Goal: Transaction & Acquisition: Purchase product/service

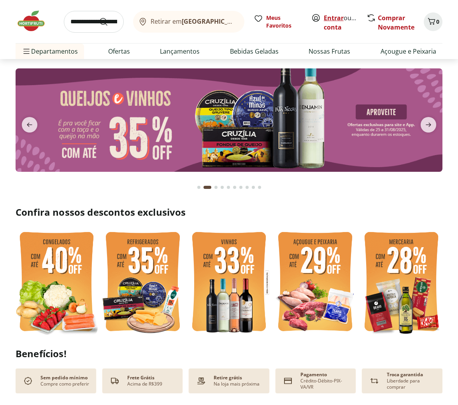
click at [338, 17] on link "Entrar" at bounding box center [334, 18] width 20 height 9
click at [77, 21] on input "search" at bounding box center [94, 22] width 60 height 22
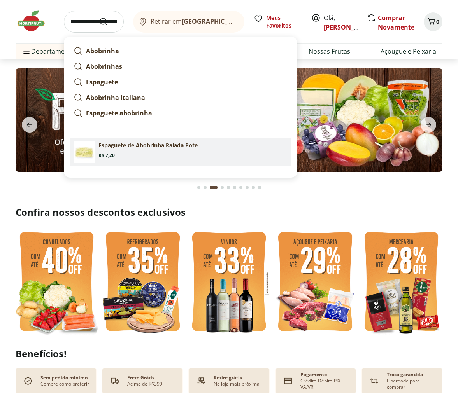
click at [111, 147] on p "Espaguete de Abobrinha Ralada Pote" at bounding box center [147, 146] width 99 height 8
type input "**********"
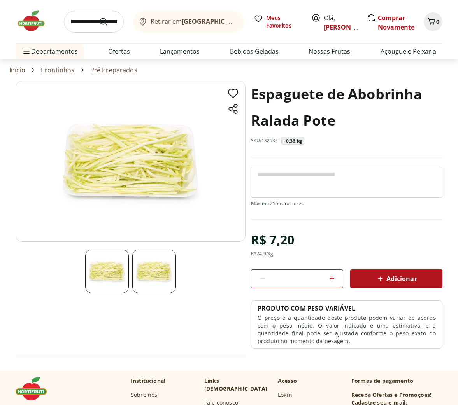
click at [332, 278] on icon at bounding box center [332, 278] width 5 height 5
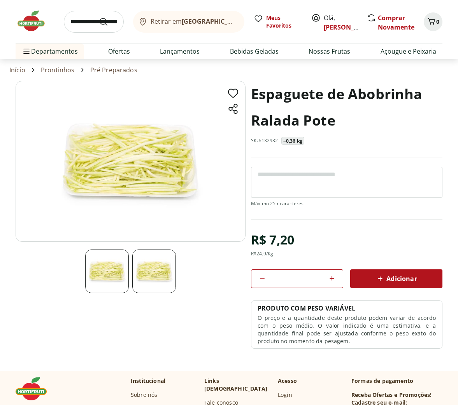
click at [332, 278] on icon at bounding box center [332, 278] width 5 height 5
type input "*"
click at [405, 280] on span "Adicionar" at bounding box center [396, 278] width 41 height 9
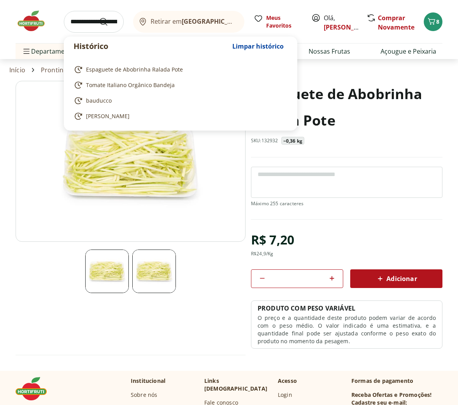
click at [78, 19] on input "search" at bounding box center [94, 22] width 60 height 22
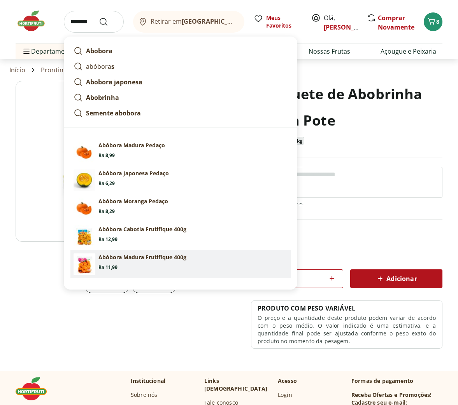
click at [122, 257] on p "Abóbora Madura Frutifique 400g" at bounding box center [142, 258] width 88 height 8
type input "**********"
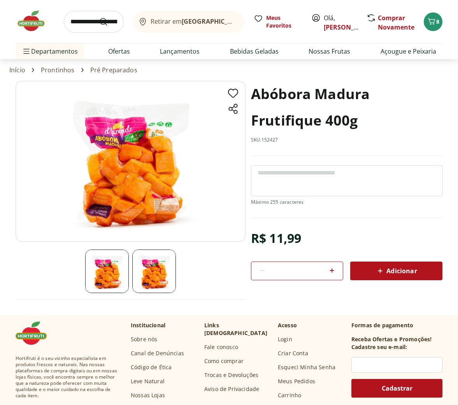
click at [333, 271] on icon at bounding box center [331, 270] width 9 height 9
type input "*"
click at [400, 268] on span "Adicionar" at bounding box center [396, 271] width 41 height 9
click at [82, 25] on input "search" at bounding box center [94, 22] width 60 height 22
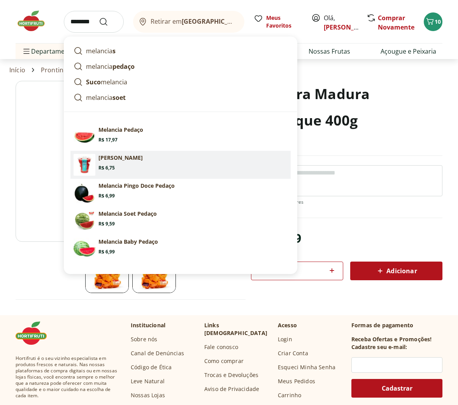
click at [130, 165] on section "[PERSON_NAME] Price: R$ 6,75" at bounding box center [192, 162] width 189 height 17
type input "**********"
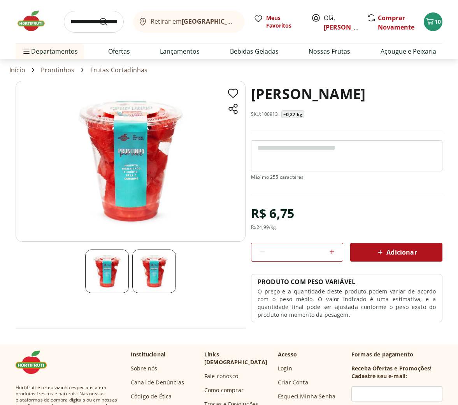
click at [334, 251] on icon at bounding box center [331, 251] width 9 height 9
type input "*"
click at [400, 254] on span "Adicionar" at bounding box center [396, 252] width 41 height 9
click at [75, 24] on input "search" at bounding box center [94, 22] width 60 height 22
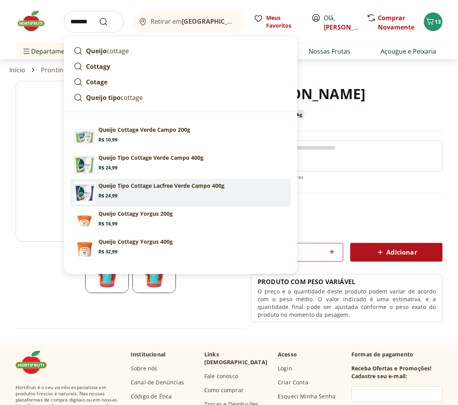
click at [124, 184] on p "Queijo Tipo Cottage Lacfree Verde Campo 400g" at bounding box center [161, 186] width 126 height 8
type input "**********"
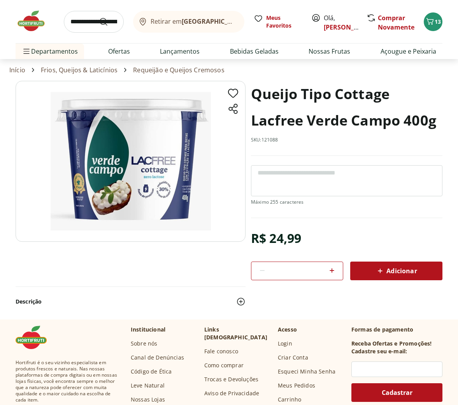
click at [386, 267] on span "Adicionar" at bounding box center [396, 271] width 41 height 9
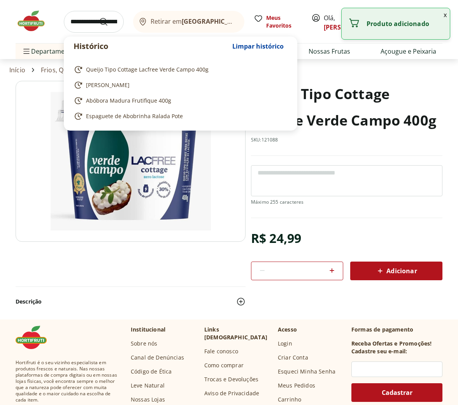
click at [77, 19] on input "search" at bounding box center [94, 22] width 60 height 22
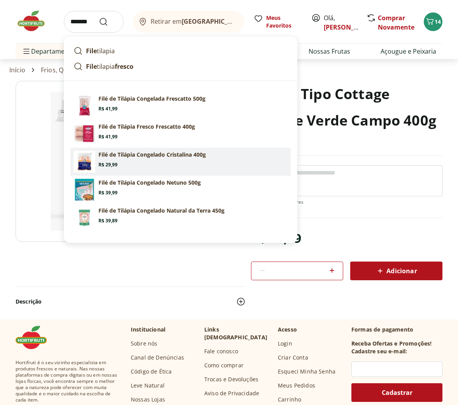
click at [144, 165] on section "Filé de Tilápia Congelado Cristalina 400g Price: R$ 29,99" at bounding box center [192, 159] width 189 height 17
type input "**********"
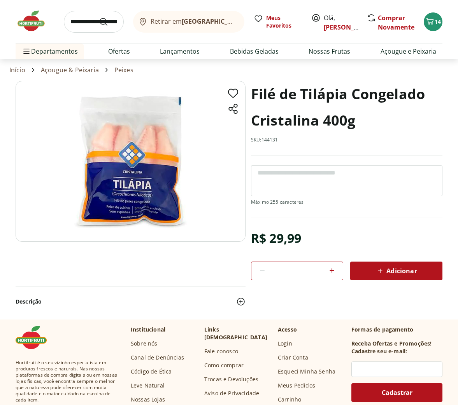
click at [333, 270] on icon at bounding box center [331, 270] width 9 height 9
type input "*"
click at [389, 270] on span "Adicionar" at bounding box center [396, 271] width 41 height 9
click at [433, 21] on icon "Carrinho" at bounding box center [429, 21] width 7 height 7
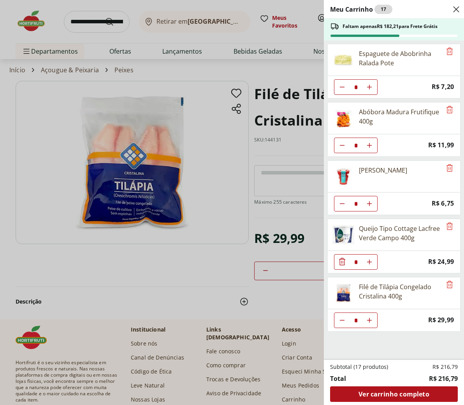
click at [84, 24] on div "Meu Carrinho 17 Faltam apenas R$ 182,21 para Frete Grátis Espaguete de Abobrinh…" at bounding box center [232, 202] width 464 height 405
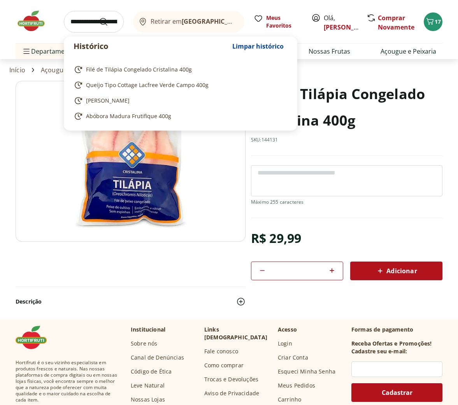
click at [84, 24] on input "search" at bounding box center [94, 22] width 60 height 22
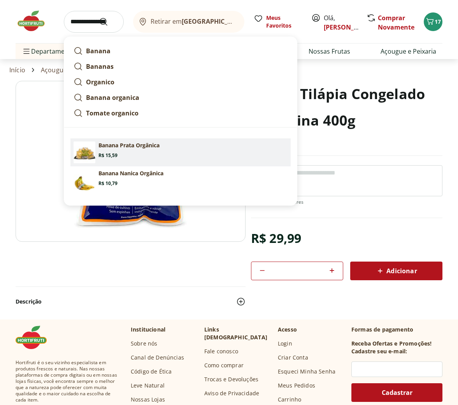
click at [117, 146] on p "Banana Prata Orgânica" at bounding box center [128, 146] width 61 height 8
type input "**********"
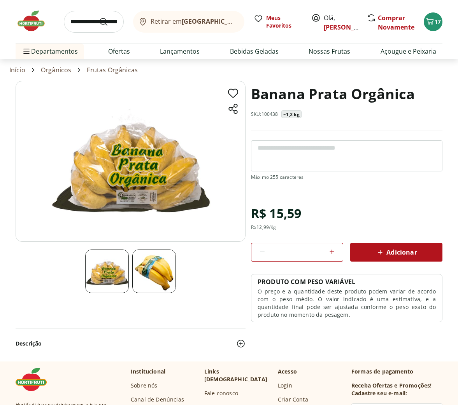
click at [385, 250] on span "Adicionar" at bounding box center [396, 252] width 41 height 9
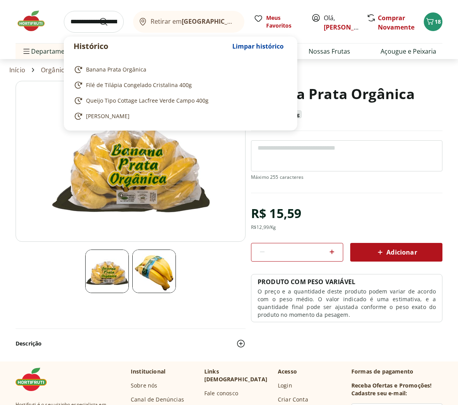
click at [70, 24] on input "search" at bounding box center [94, 22] width 60 height 22
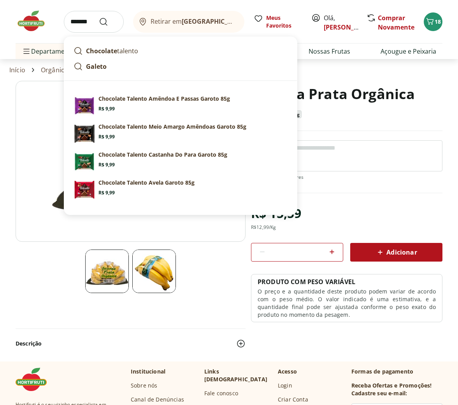
click at [394, 251] on span "Adicionar" at bounding box center [396, 252] width 41 height 9
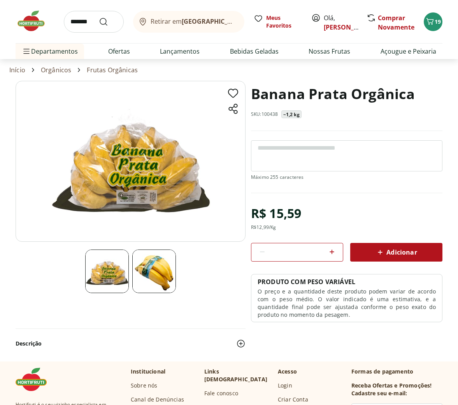
click at [90, 24] on input "*******" at bounding box center [94, 22] width 60 height 22
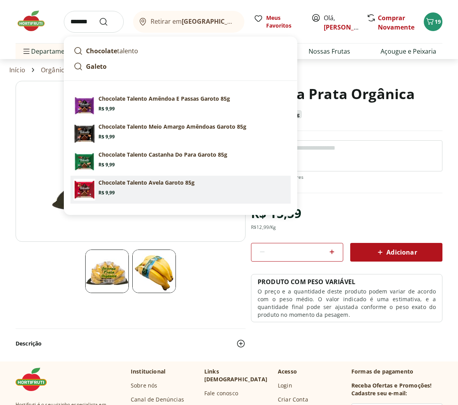
click at [119, 186] on p "Chocolate Talento Avela Garoto 85g" at bounding box center [146, 183] width 96 height 8
type input "**********"
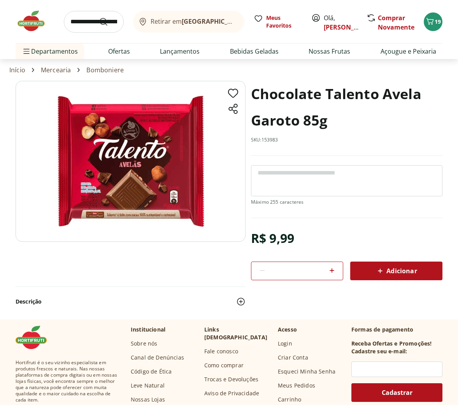
click at [332, 269] on icon at bounding box center [332, 271] width 5 height 5
type input "*"
click at [409, 274] on span "Adicionar" at bounding box center [396, 271] width 41 height 9
click at [437, 21] on span "21" at bounding box center [438, 21] width 6 height 7
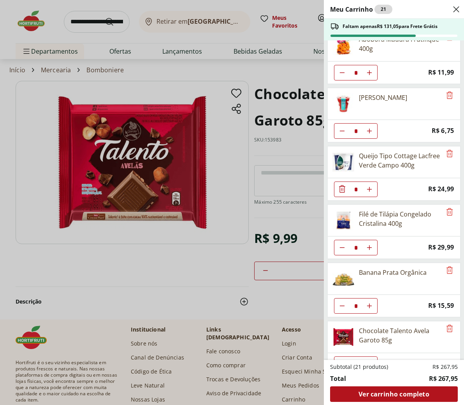
scroll to position [85, 0]
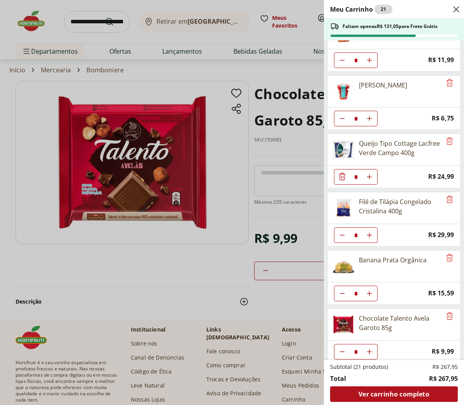
click at [341, 296] on icon "Diminuir Quantidade" at bounding box center [342, 294] width 6 height 6
type input "*"
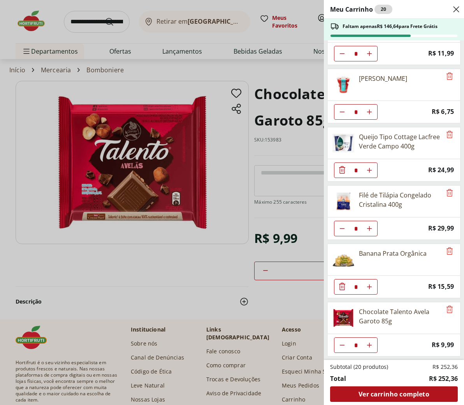
scroll to position [92, 0]
click at [392, 398] on span "Ver carrinho completo" at bounding box center [393, 394] width 70 height 6
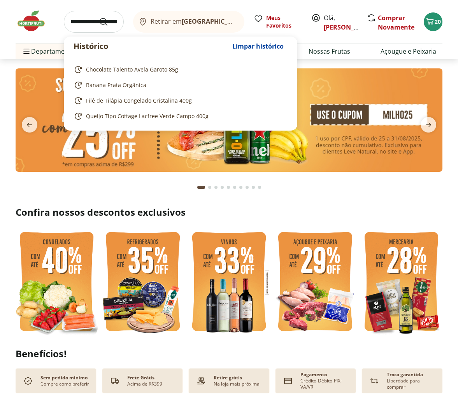
click at [75, 19] on input "search" at bounding box center [94, 22] width 60 height 22
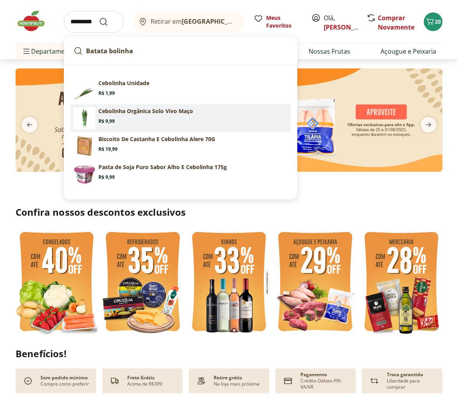
click at [136, 121] on section "Cebolinha Orgânica Solo Vivo Maço Price: R$ 9,99" at bounding box center [192, 115] width 189 height 17
type input "**********"
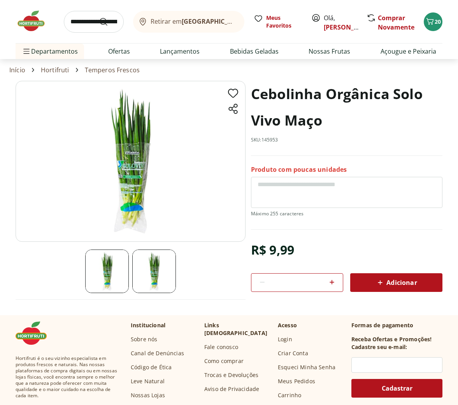
click at [394, 283] on span "Adicionar" at bounding box center [396, 282] width 41 height 9
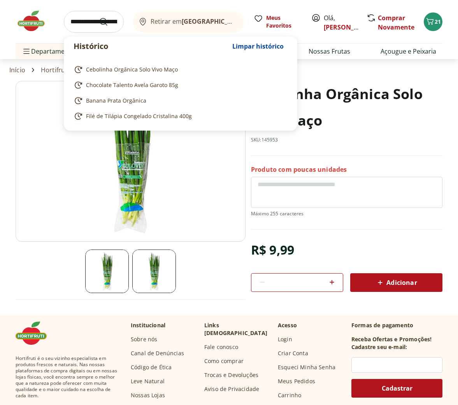
click at [77, 24] on input "search" at bounding box center [94, 22] width 60 height 22
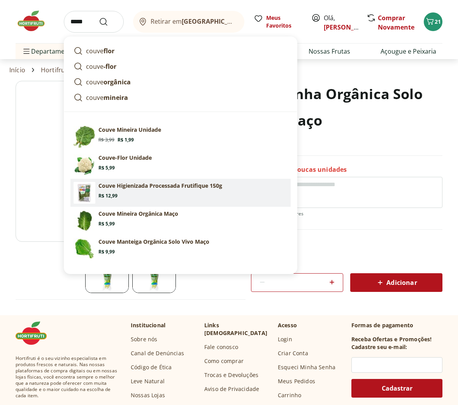
click at [129, 191] on section "Couve Higienizada Processada Frutifique 150g Price: R$ 12,99" at bounding box center [192, 190] width 189 height 17
type input "**********"
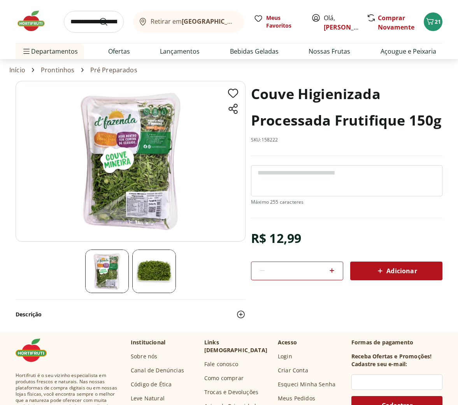
click at [394, 273] on span "Adicionar" at bounding box center [396, 271] width 41 height 9
click at [436, 25] on span "22" at bounding box center [438, 21] width 6 height 7
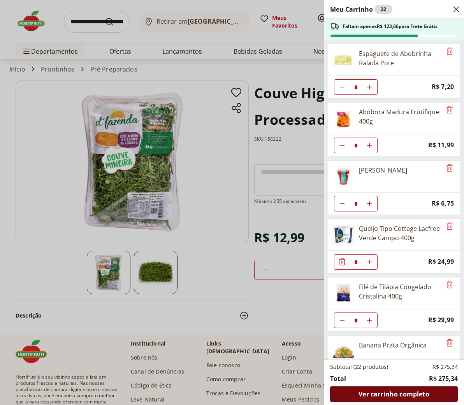
click at [384, 399] on div "Ver carrinho completo" at bounding box center [394, 395] width 128 height 16
